Goal: Task Accomplishment & Management: Complete application form

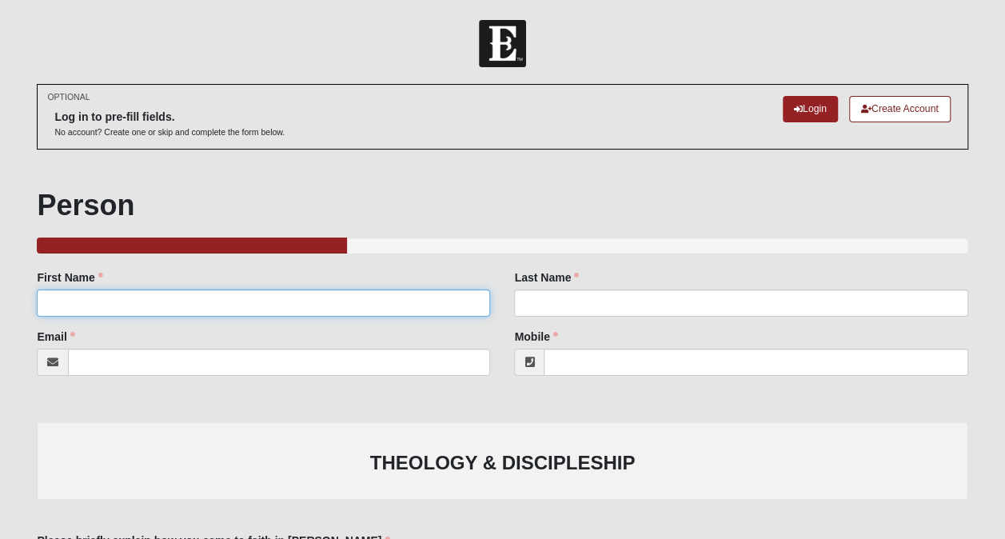
click at [393, 309] on input "First Name" at bounding box center [263, 302] width 453 height 27
type input "[PERSON_NAME]"
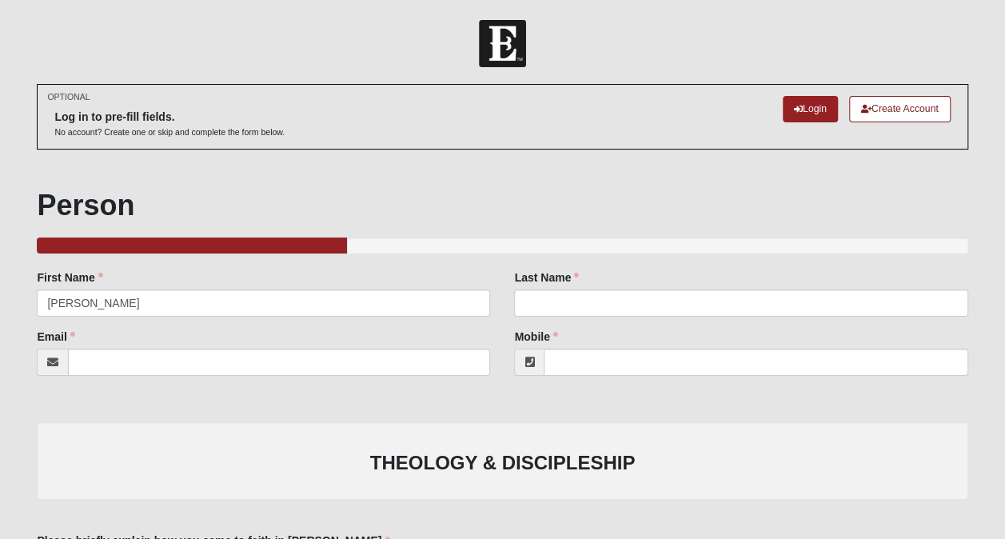
type input "[PERSON_NAME]"
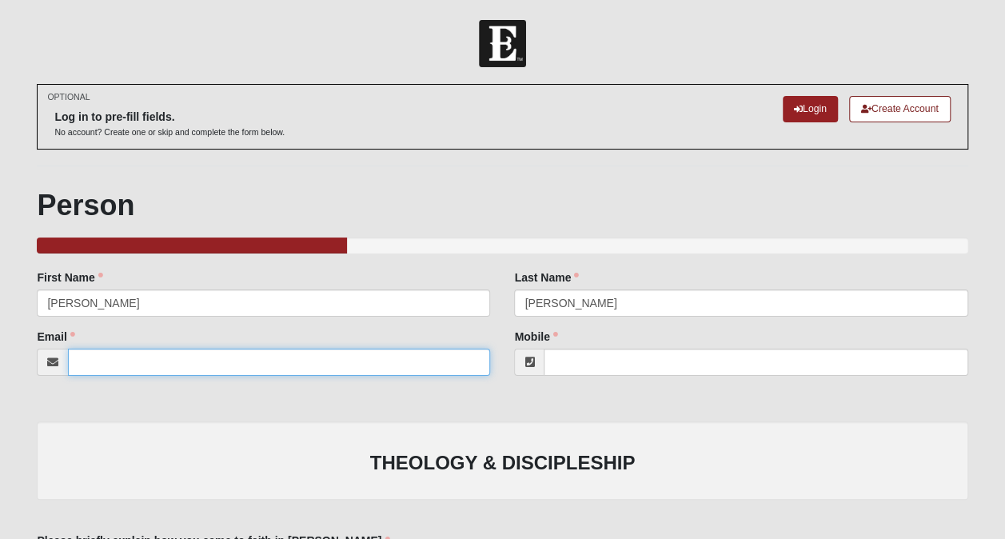
type input "[EMAIL_ADDRESS][DOMAIN_NAME]"
type input "[PHONE_NUMBER]"
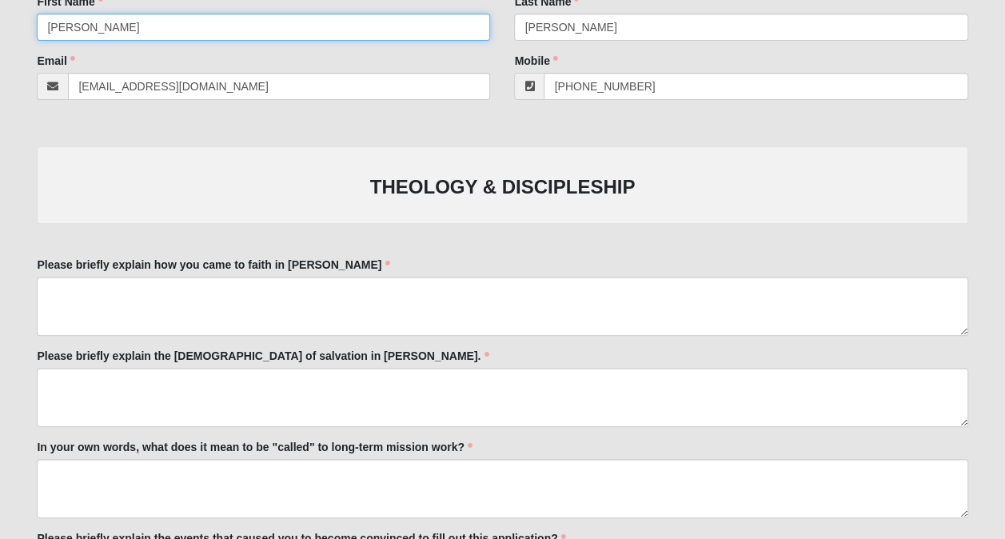
scroll to position [277, 0]
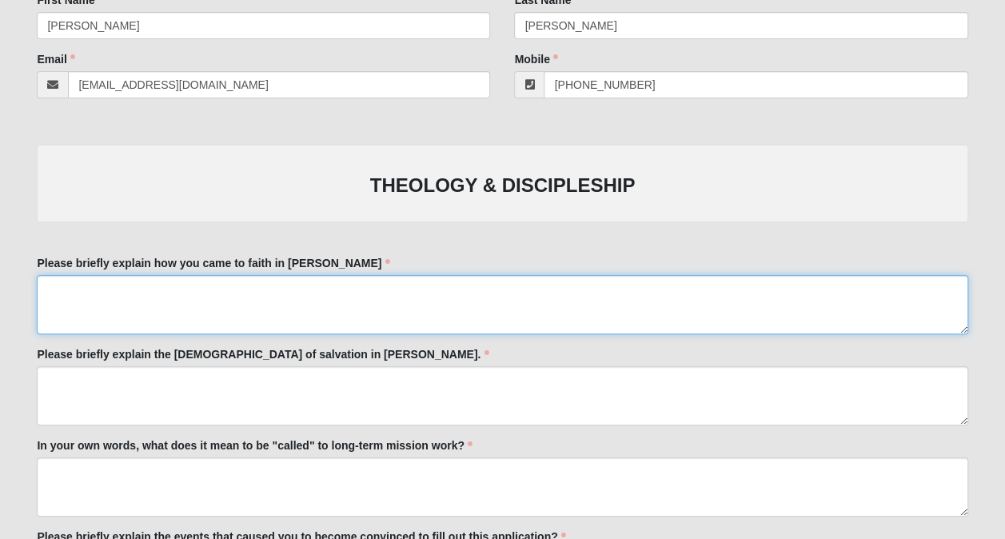
click at [405, 299] on textarea "Please briefly explain how you came to faith in [PERSON_NAME]" at bounding box center [502, 304] width 931 height 59
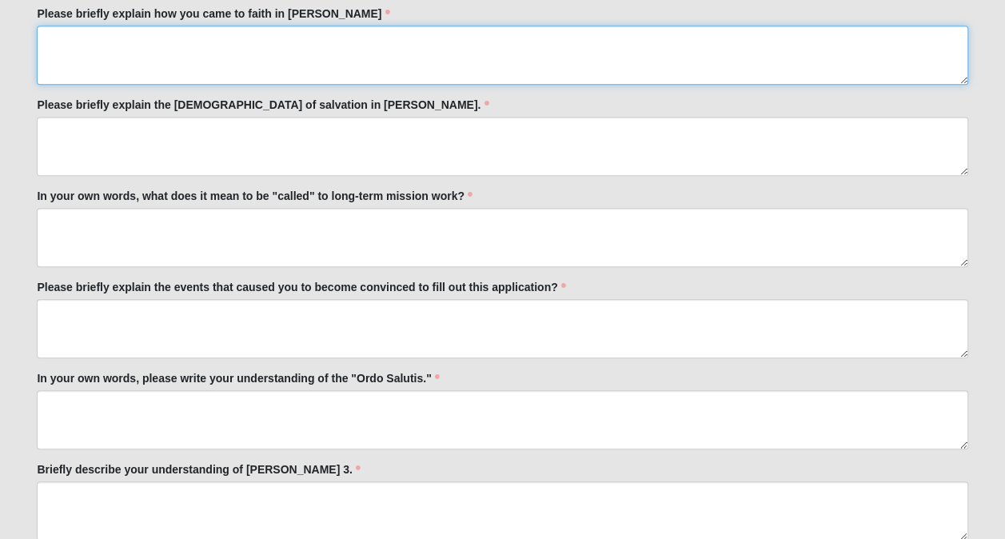
scroll to position [528, 0]
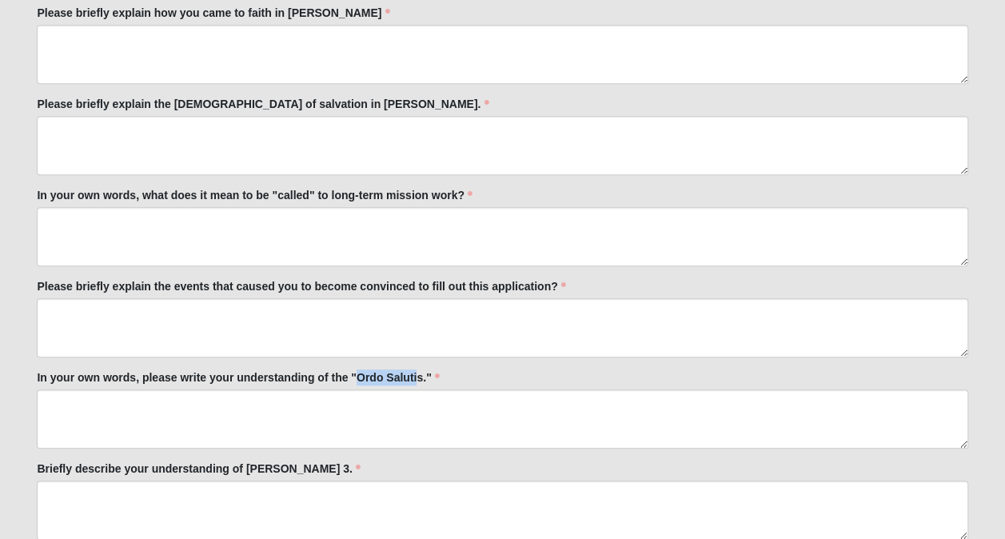
drag, startPoint x: 419, startPoint y: 372, endPoint x: 356, endPoint y: 382, distance: 64.0
click at [356, 382] on label "In your own words, please write your understanding of the "Ordo Salutis."" at bounding box center [238, 377] width 402 height 16
drag, startPoint x: 356, startPoint y: 382, endPoint x: 424, endPoint y: 380, distance: 68.0
click at [424, 380] on label "In your own words, please write your understanding of the "Ordo Salutis."" at bounding box center [238, 377] width 402 height 16
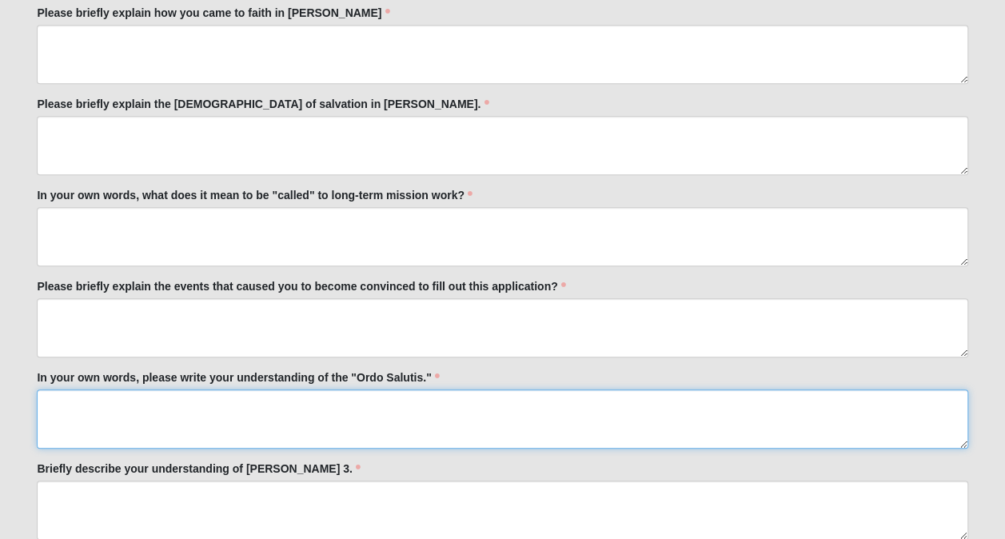
click at [424, 389] on textarea "In your own words, please write your understanding of the "Ordo Salutis."" at bounding box center [502, 418] width 931 height 59
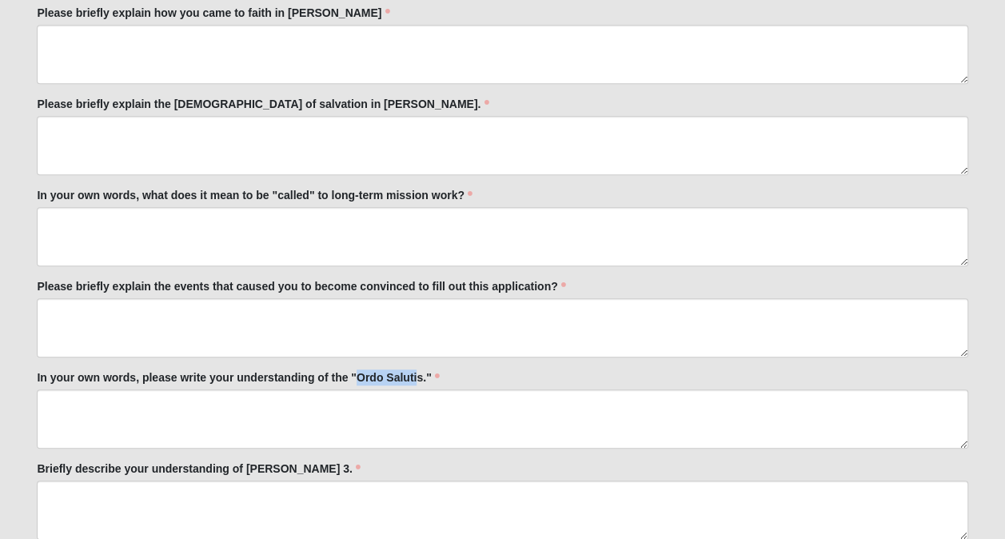
drag, startPoint x: 419, startPoint y: 373, endPoint x: 359, endPoint y: 374, distance: 60.0
click at [359, 374] on label "In your own words, please write your understanding of the "Ordo Salutis."" at bounding box center [238, 377] width 402 height 16
copy label "Ordo Saluti"
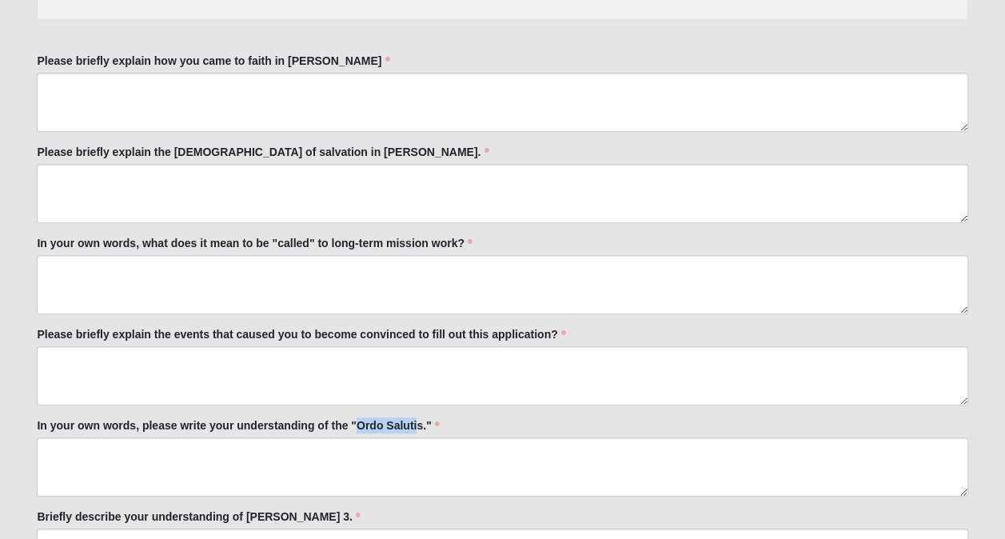
scroll to position [479, 0]
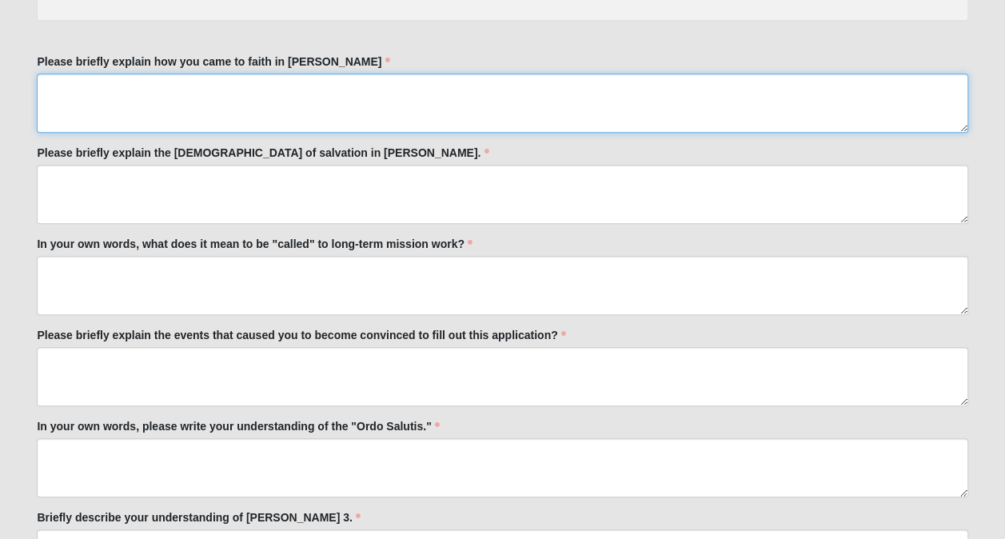
click at [426, 74] on textarea "Please briefly explain how you came to faith in [PERSON_NAME]" at bounding box center [502, 103] width 931 height 59
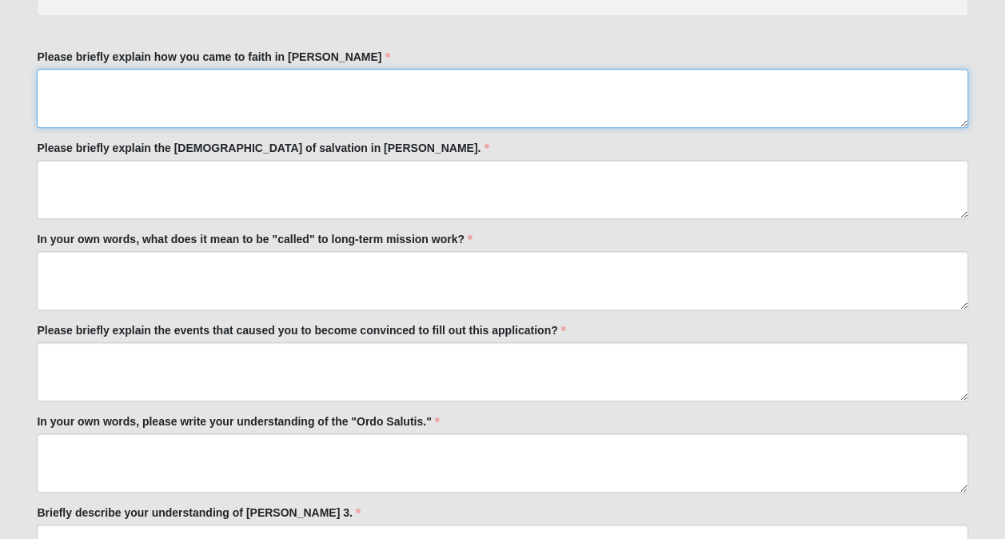
scroll to position [490, 0]
